Goal: Find specific page/section: Find specific page/section

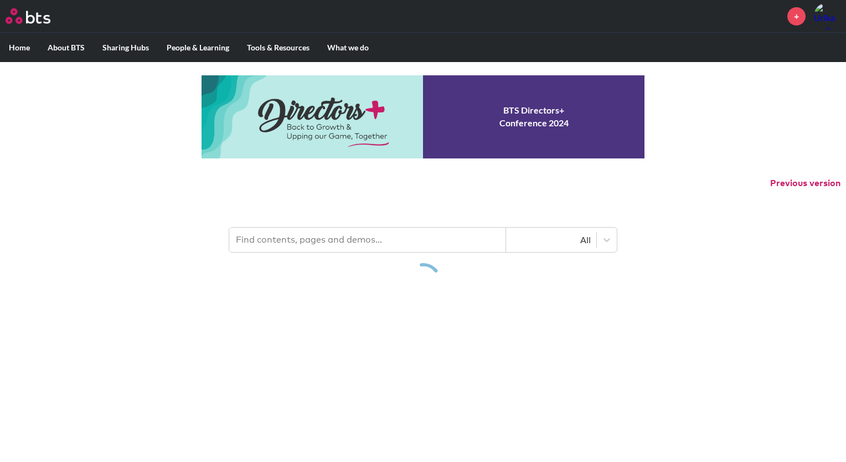
click at [381, 237] on input "text" at bounding box center [367, 239] width 277 height 24
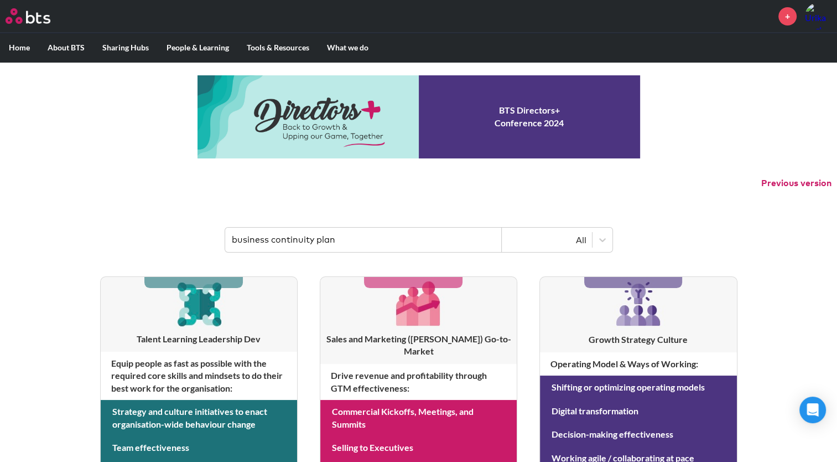
type input "business continuity plan"
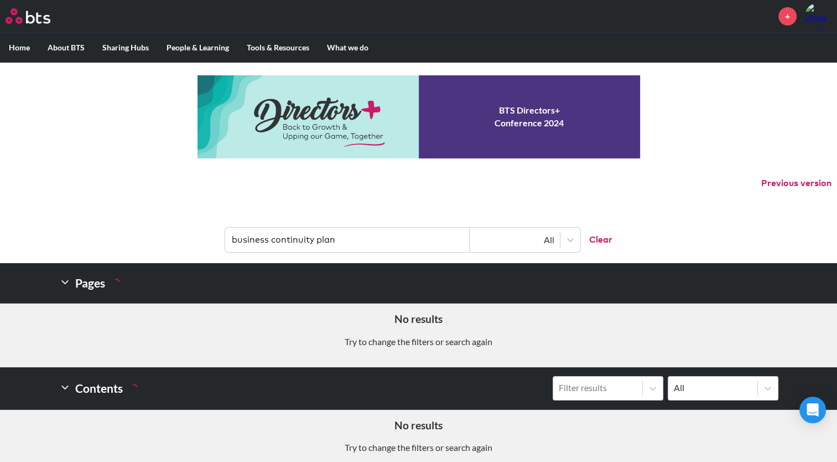
drag, startPoint x: 374, startPoint y: 236, endPoint x: 237, endPoint y: 235, distance: 136.7
click at [237, 235] on input "business continuity plan" at bounding box center [347, 239] width 245 height 24
click at [361, 241] on input "business continuity plan" at bounding box center [347, 239] width 245 height 24
drag, startPoint x: 345, startPoint y: 241, endPoint x: 220, endPoint y: 240, distance: 125.1
click at [220, 240] on header "business continuity plan All Clear" at bounding box center [418, 234] width 837 height 58
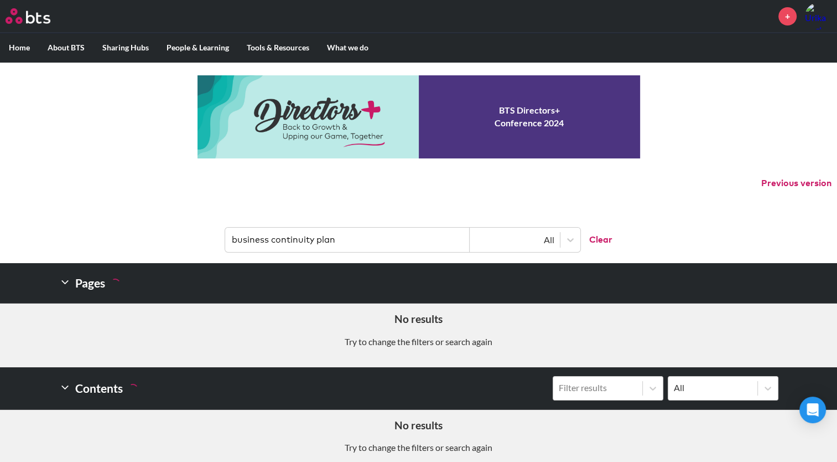
click at [23, 46] on label "Home" at bounding box center [19, 47] width 39 height 29
click at [0, 0] on input "Home" at bounding box center [0, 0] width 0 height 0
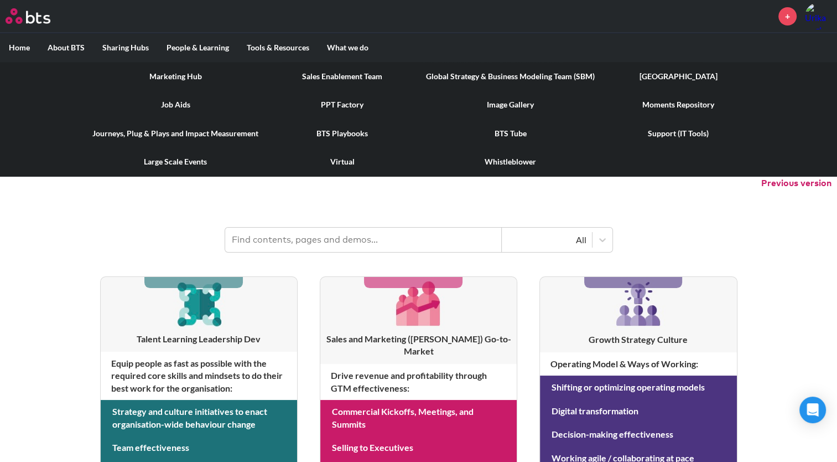
drag, startPoint x: 680, startPoint y: 128, endPoint x: 662, endPoint y: 133, distance: 18.6
click at [680, 128] on link "Support (IT Tools)" at bounding box center [679, 133] width 150 height 29
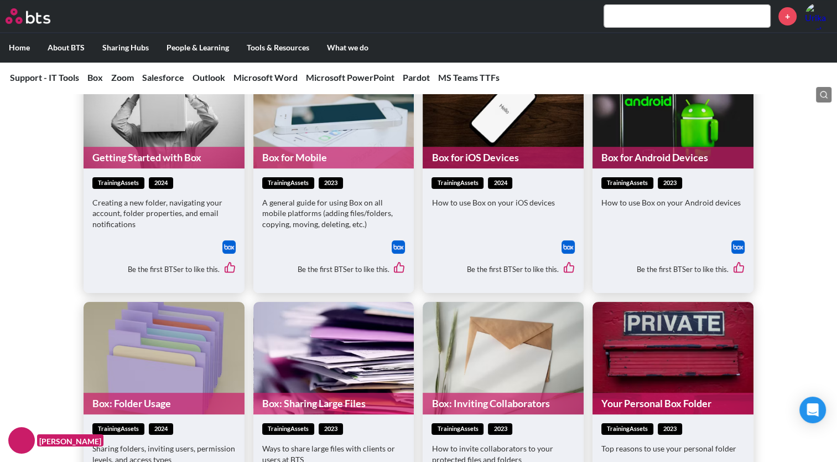
scroll to position [111, 0]
